Goal: Task Accomplishment & Management: Manage account settings

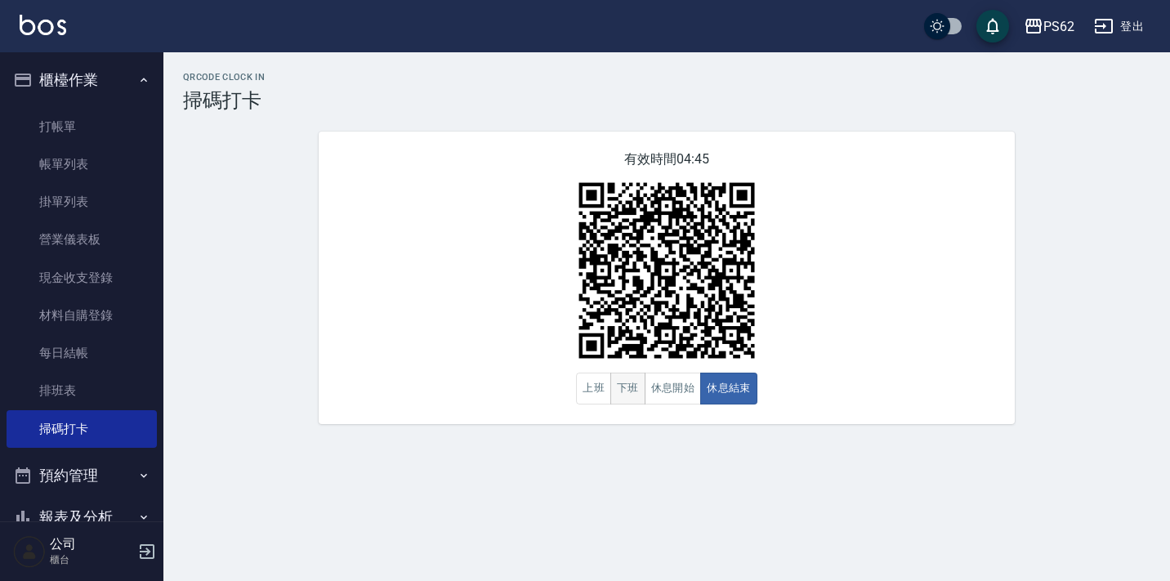
click at [622, 394] on button "下班" at bounding box center [627, 389] width 35 height 32
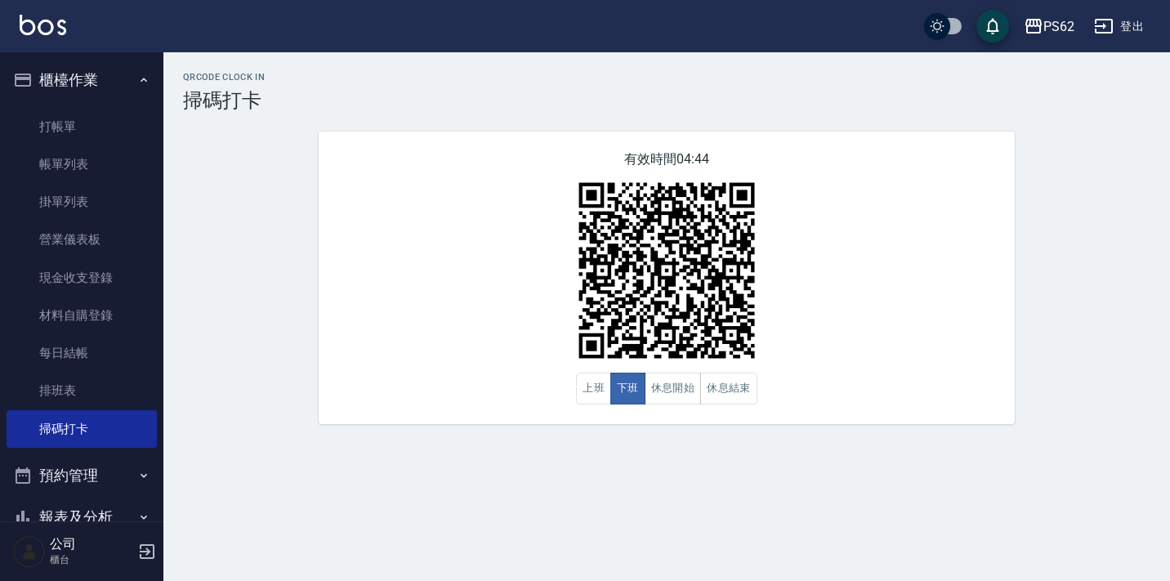
click at [377, 164] on div "有效時間 04:44 上班 下班 休息開始 休息結束" at bounding box center [667, 278] width 696 height 293
drag, startPoint x: 426, startPoint y: 256, endPoint x: 382, endPoint y: 212, distance: 62.4
click at [382, 212] on div "有效時間 04:11 上班 下班 休息開始 休息結束" at bounding box center [667, 278] width 696 height 293
click at [441, 209] on div "有效時間 04:07 上班 下班 休息開始 休息結束" at bounding box center [667, 278] width 696 height 293
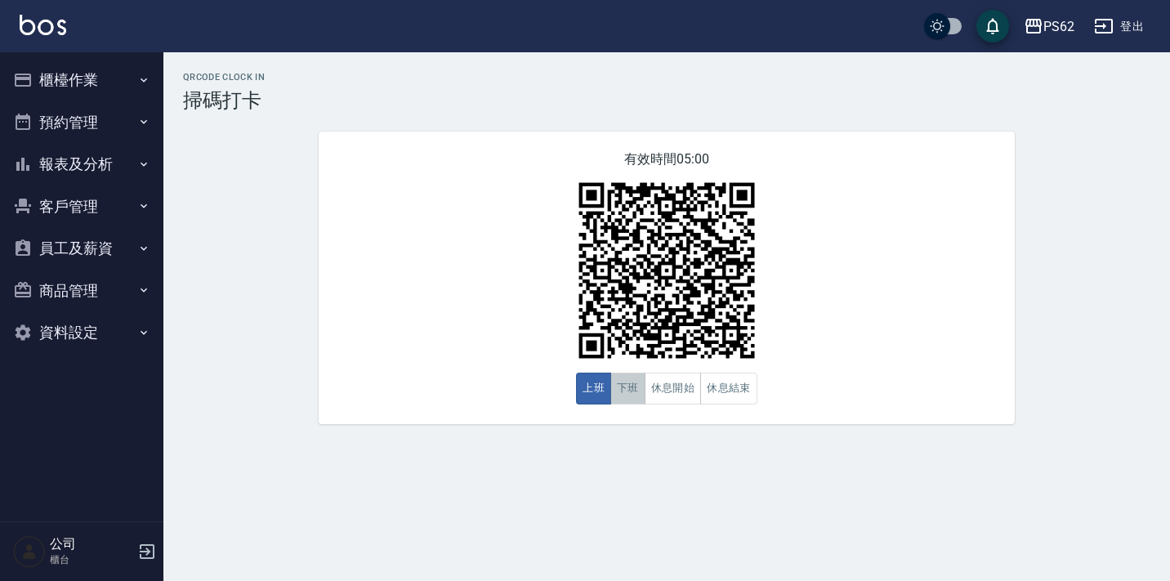
click at [625, 391] on button "下班" at bounding box center [627, 389] width 35 height 32
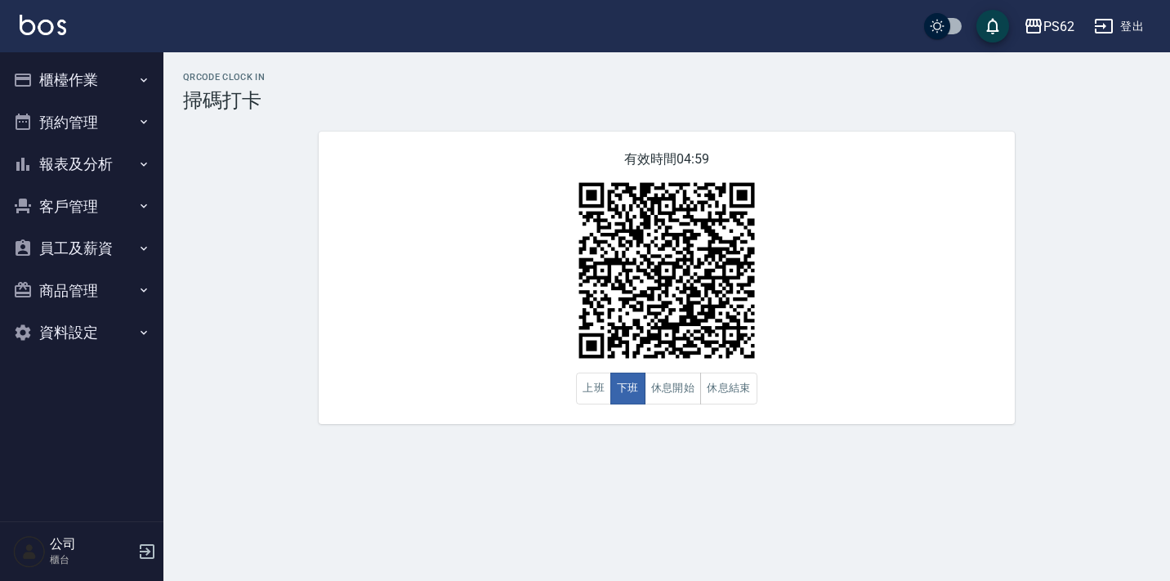
click at [471, 257] on div "有效時間 04:59 上班 下班 休息開始 休息結束" at bounding box center [667, 278] width 696 height 293
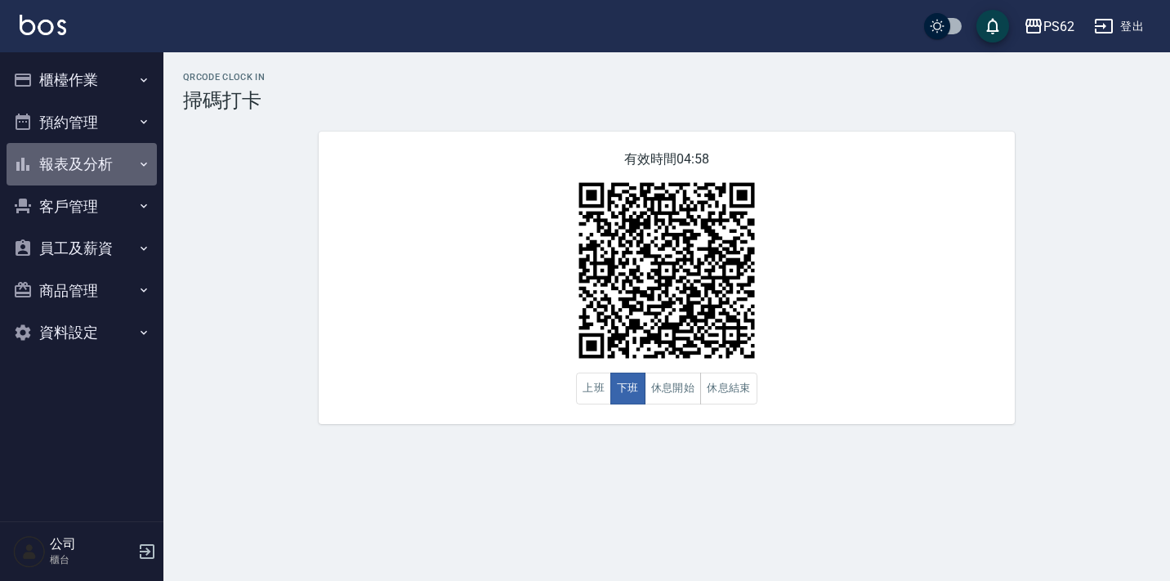
click at [121, 166] on button "報表及分析" at bounding box center [82, 164] width 150 height 42
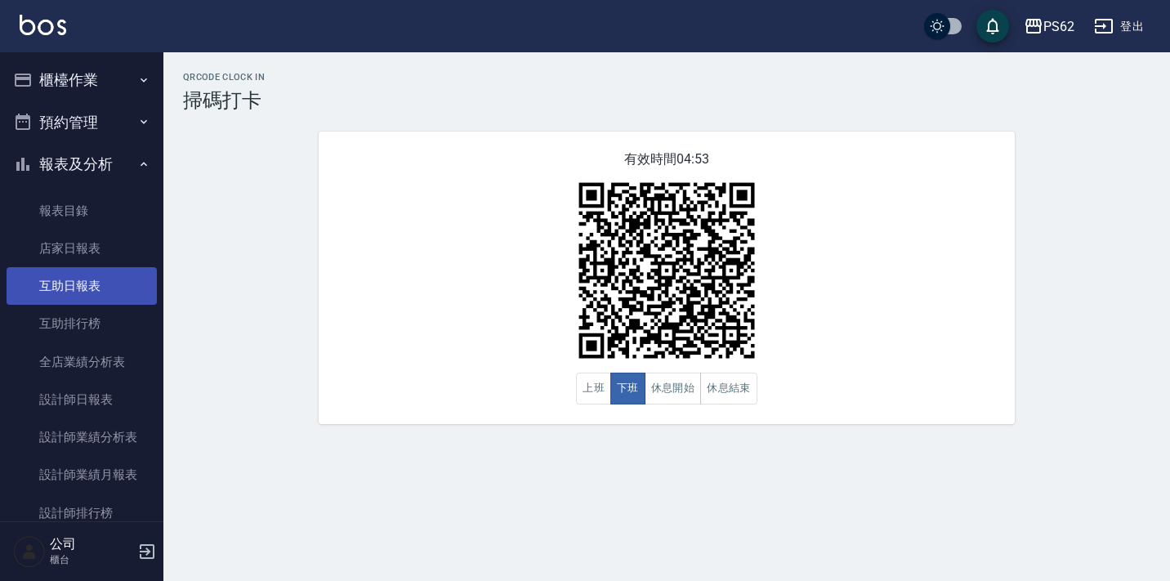
click at [54, 292] on link "互助日報表" at bounding box center [82, 286] width 150 height 38
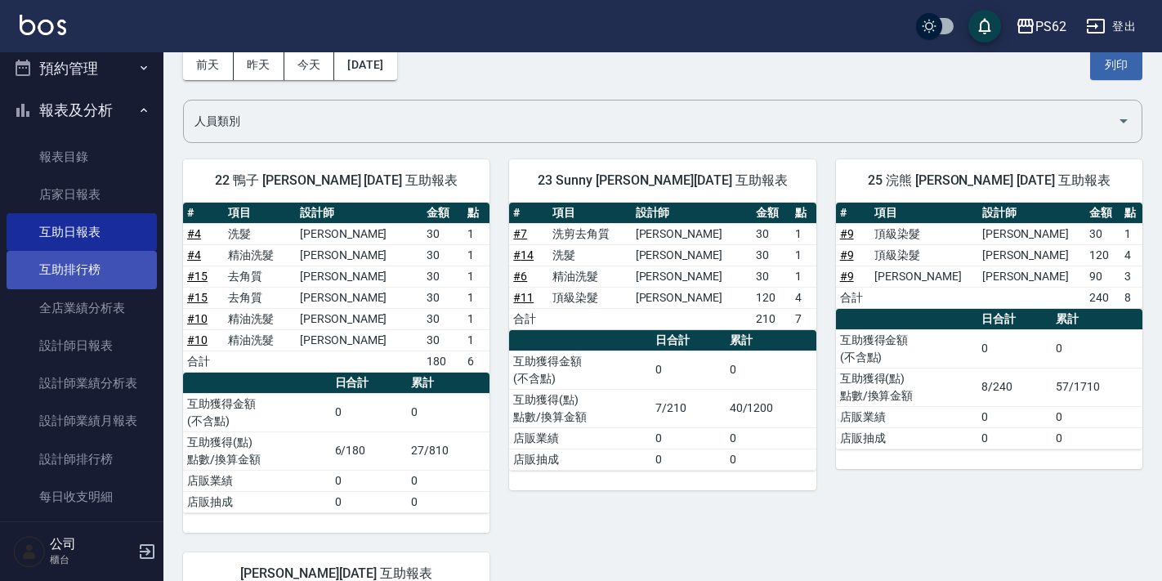
scroll to position [82, 0]
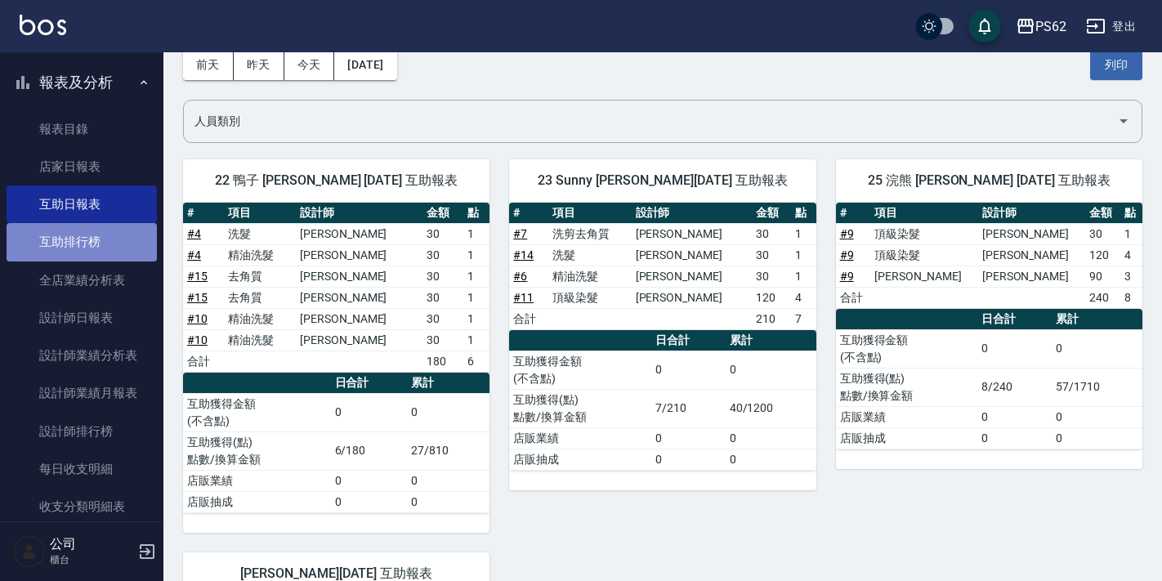
click at [129, 258] on link "互助排行榜" at bounding box center [82, 242] width 150 height 38
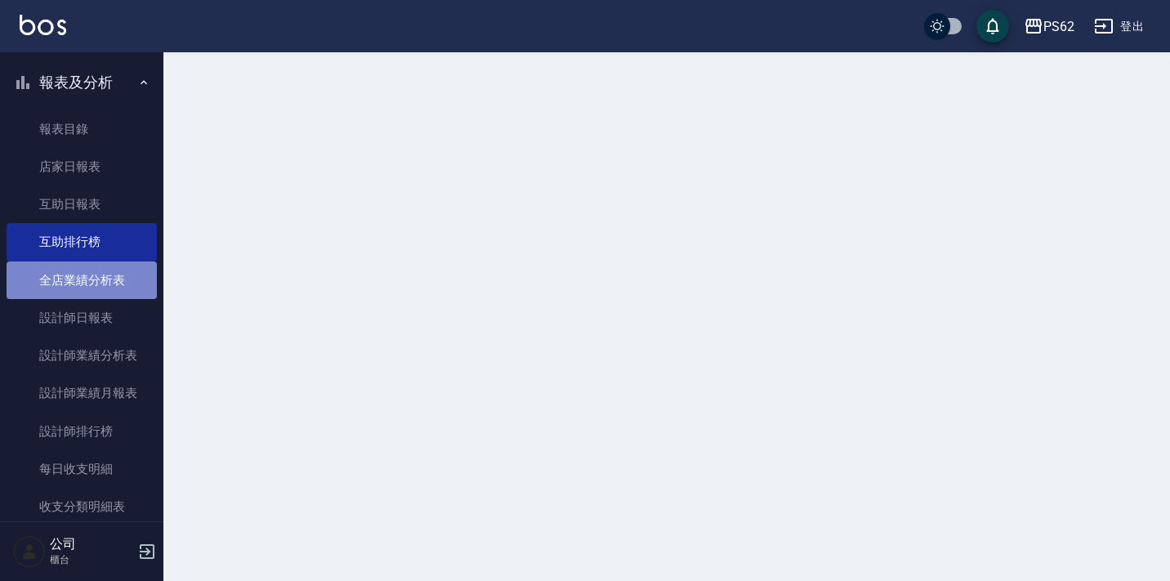
click at [132, 292] on link "全店業績分析表" at bounding box center [82, 280] width 150 height 38
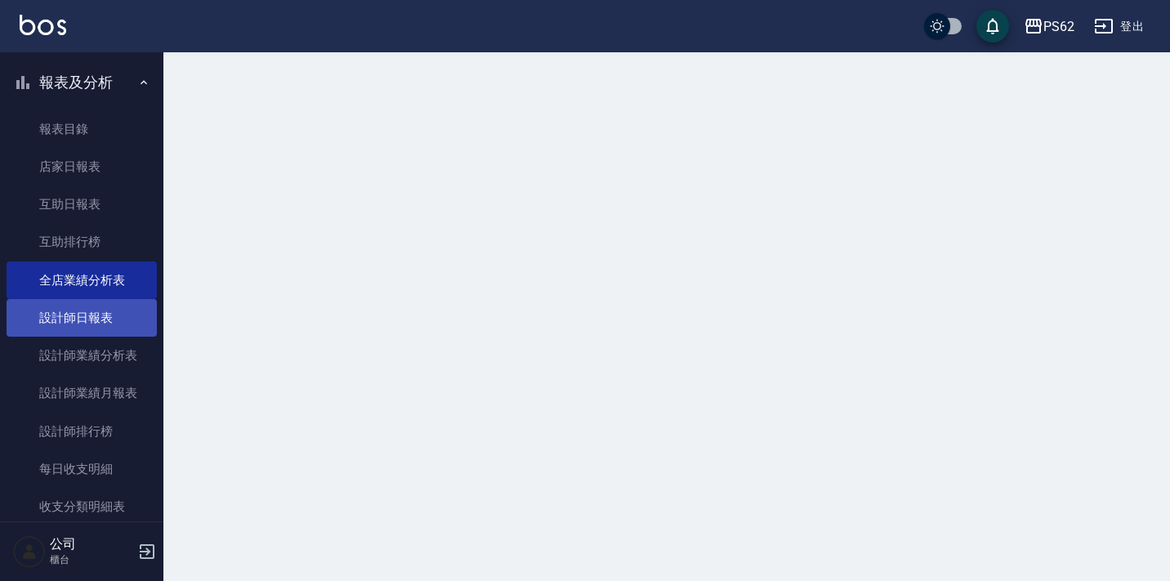
click at [129, 315] on link "設計師日報表" at bounding box center [82, 318] width 150 height 38
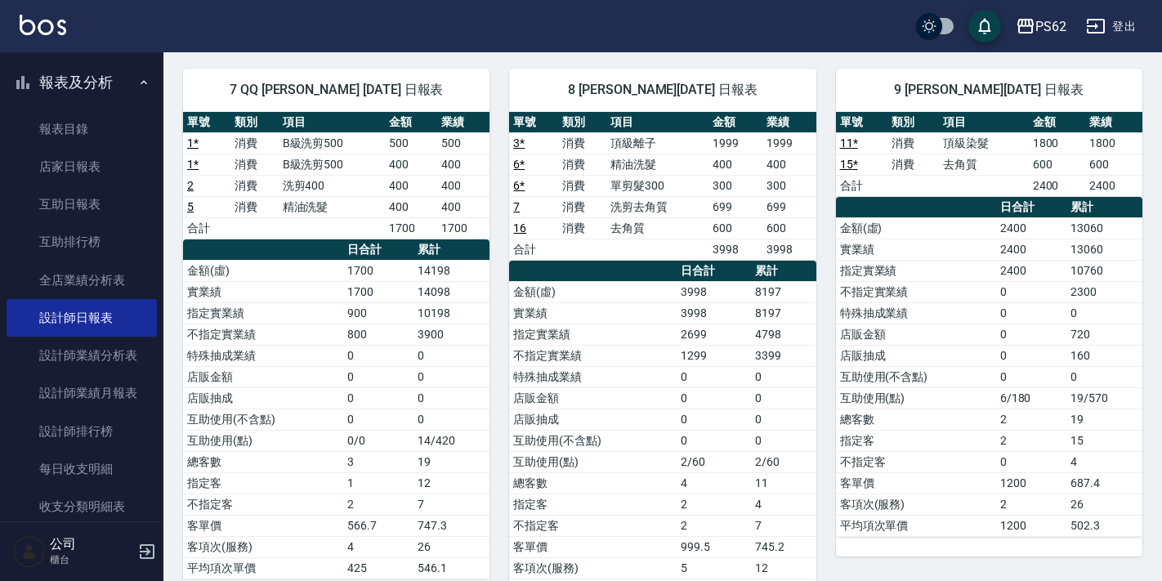
scroll to position [654, 0]
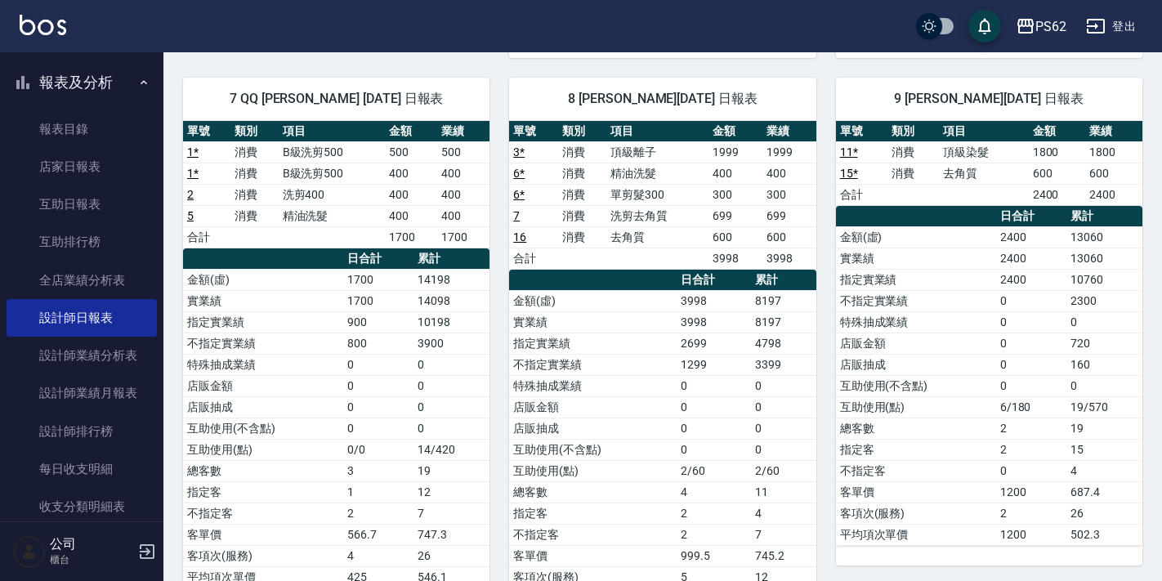
click at [1016, 297] on td "0" at bounding box center [1031, 300] width 70 height 21
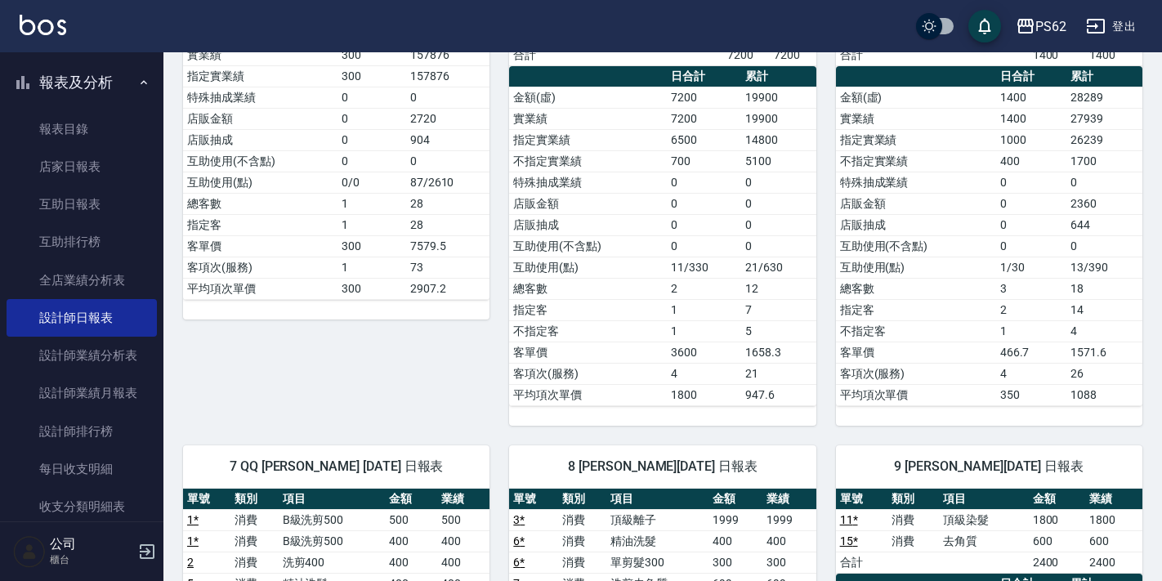
scroll to position [572, 0]
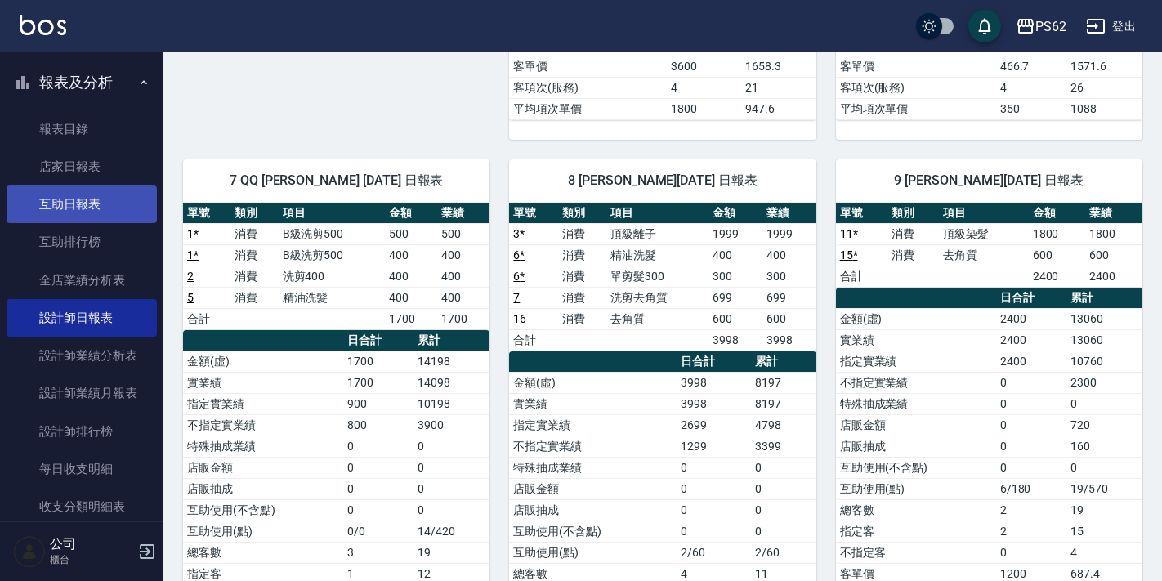
click at [75, 210] on link "互助日報表" at bounding box center [82, 204] width 150 height 38
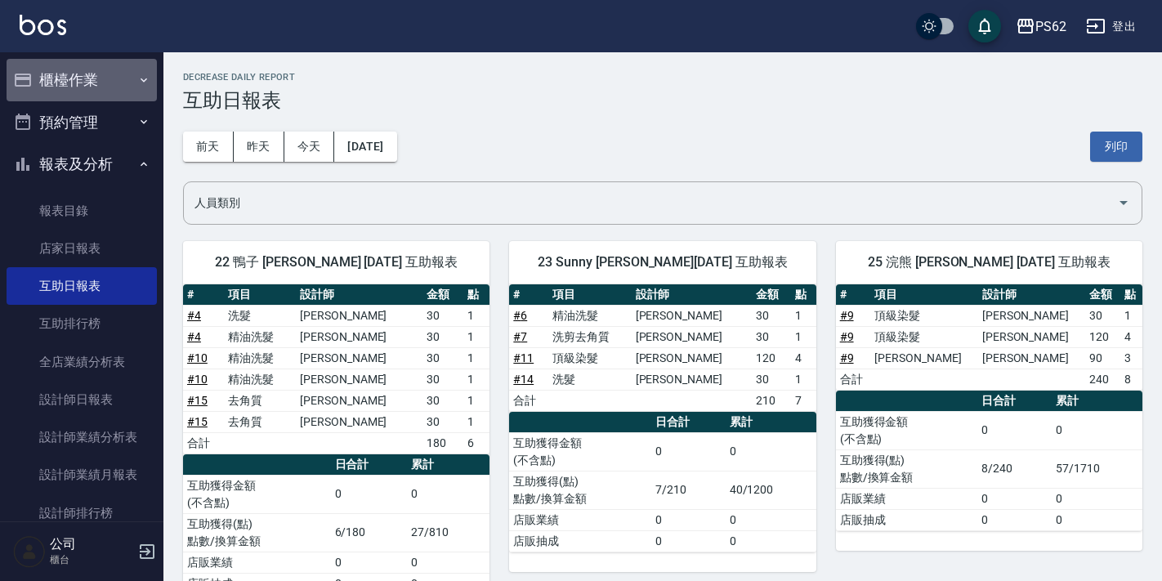
click at [130, 72] on button "櫃檯作業" at bounding box center [82, 80] width 150 height 42
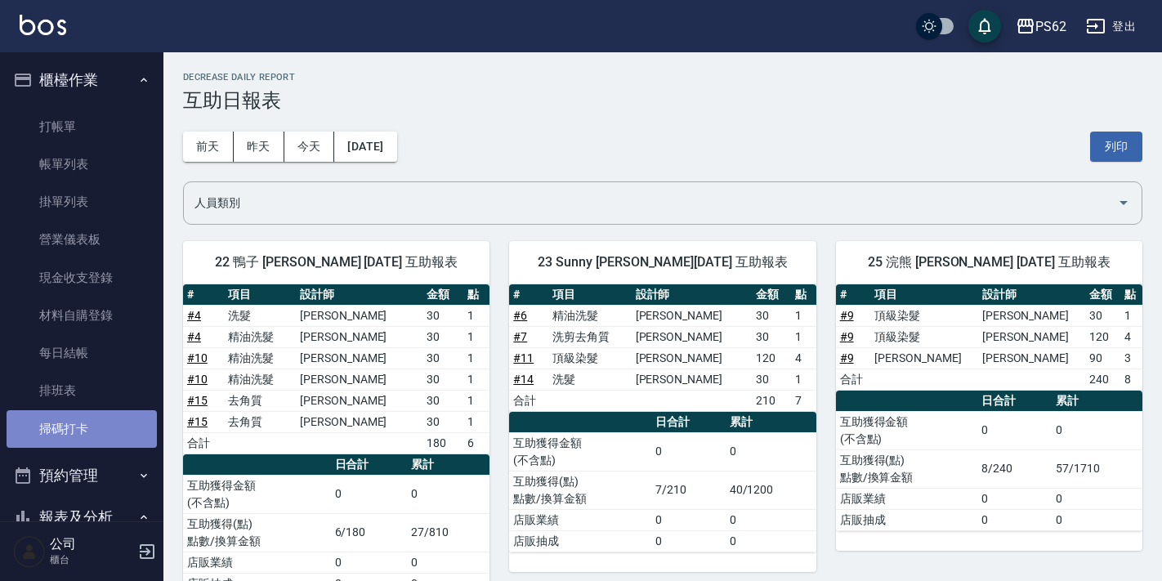
click at [97, 421] on link "掃碼打卡" at bounding box center [82, 429] width 150 height 38
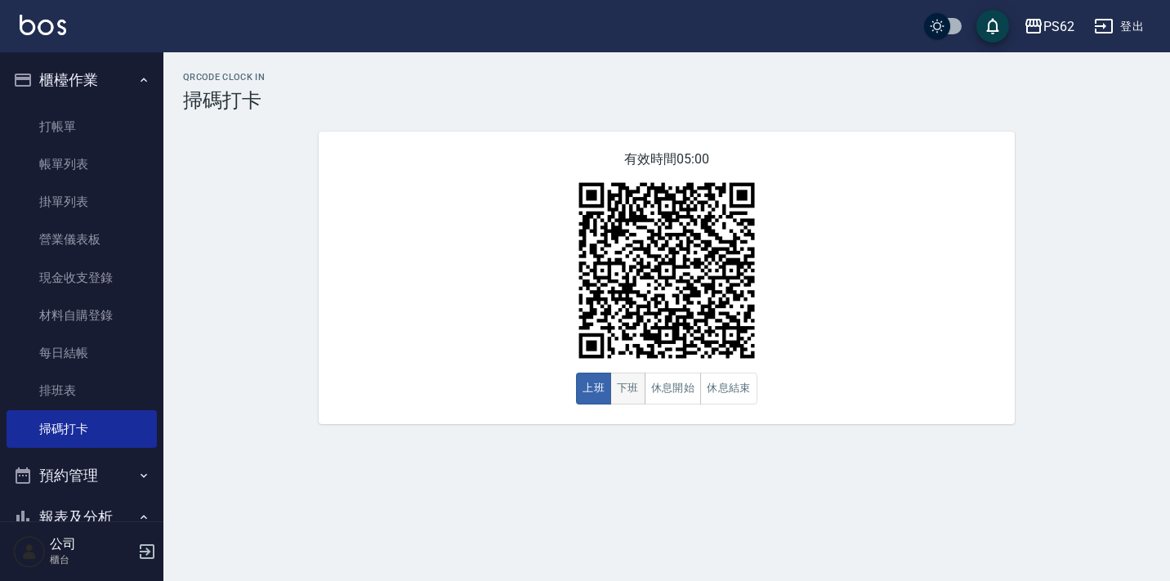
click at [628, 387] on button "下班" at bounding box center [627, 389] width 35 height 32
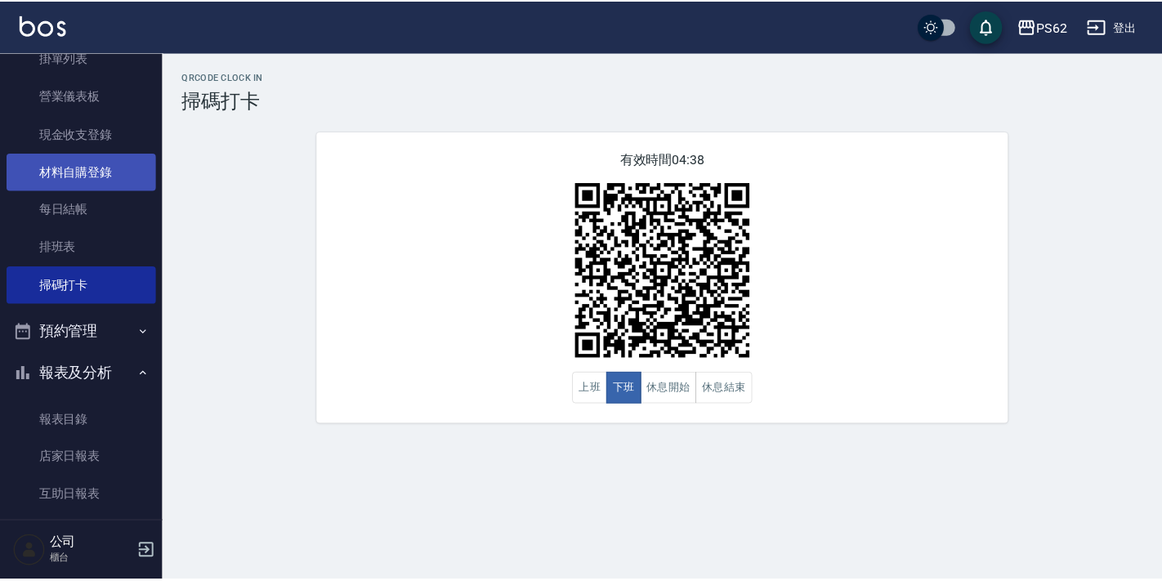
scroll to position [327, 0]
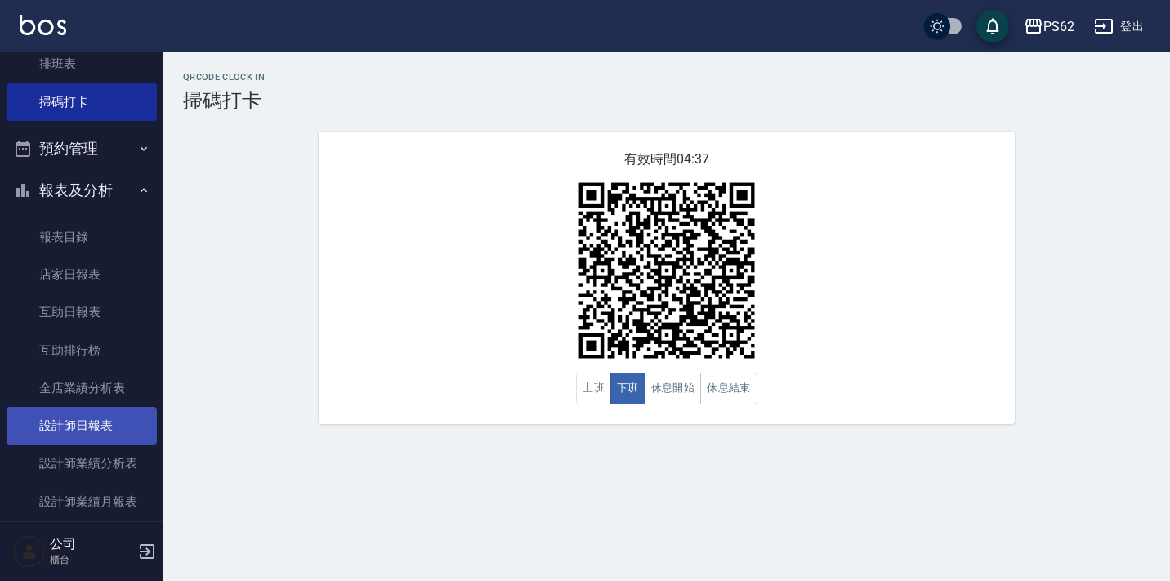
click at [106, 416] on link "設計師日報表" at bounding box center [82, 426] width 150 height 38
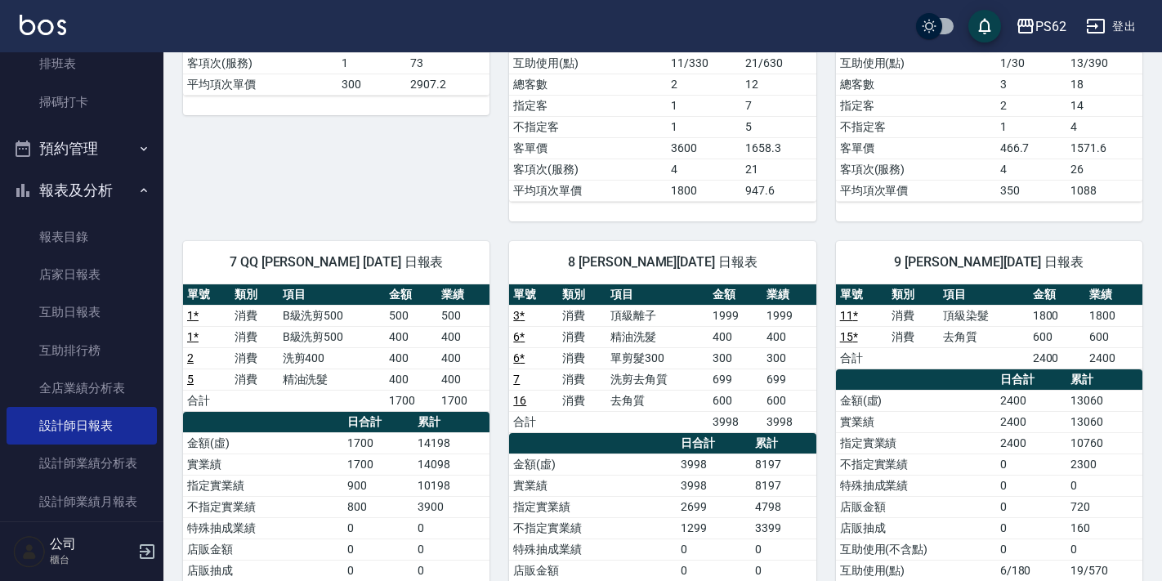
scroll to position [572, 0]
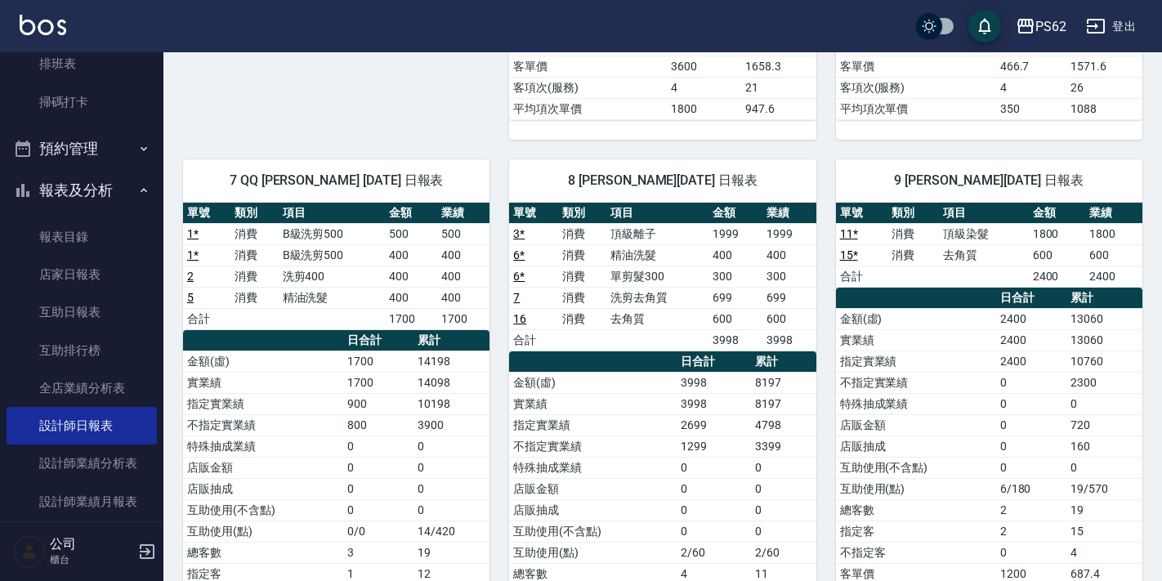
click at [475, 155] on div "7 QQ [PERSON_NAME] [DATE] 日報表 單號 類別 項目 金額 業績 1 * 消費 B級洗剪500 500 500 1 * 消費 B級洗剪…" at bounding box center [326, 425] width 326 height 571
click at [113, 92] on link "掃碼打卡" at bounding box center [82, 102] width 150 height 38
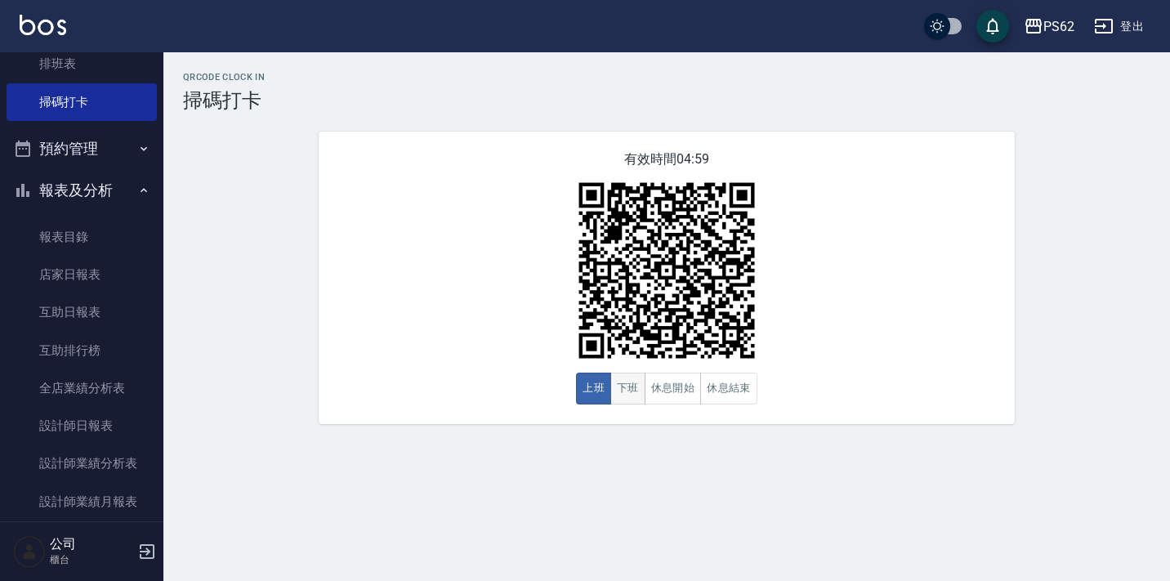
drag, startPoint x: 632, startPoint y: 386, endPoint x: 654, endPoint y: 355, distance: 38.3
click at [632, 386] on button "下班" at bounding box center [627, 389] width 35 height 32
